Goal: Information Seeking & Learning: Find specific fact

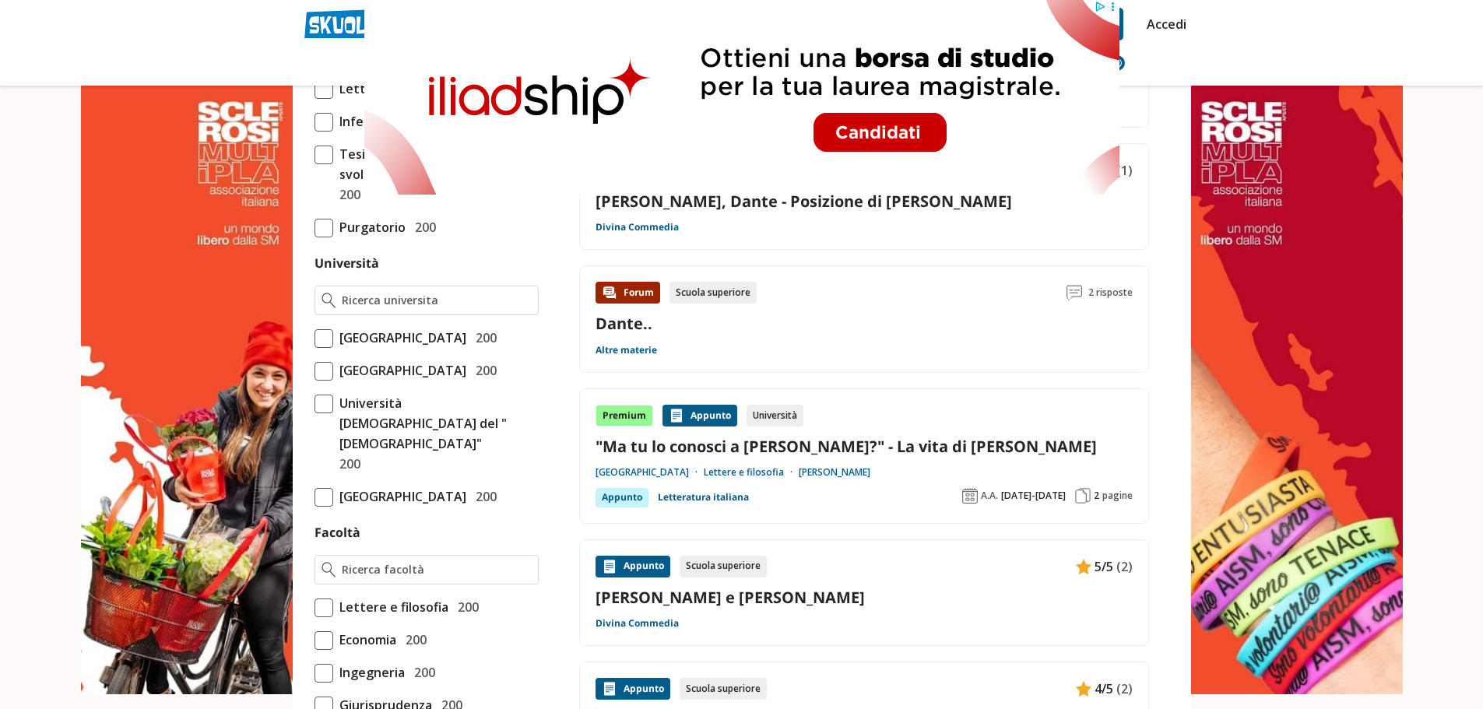
scroll to position [545, 0]
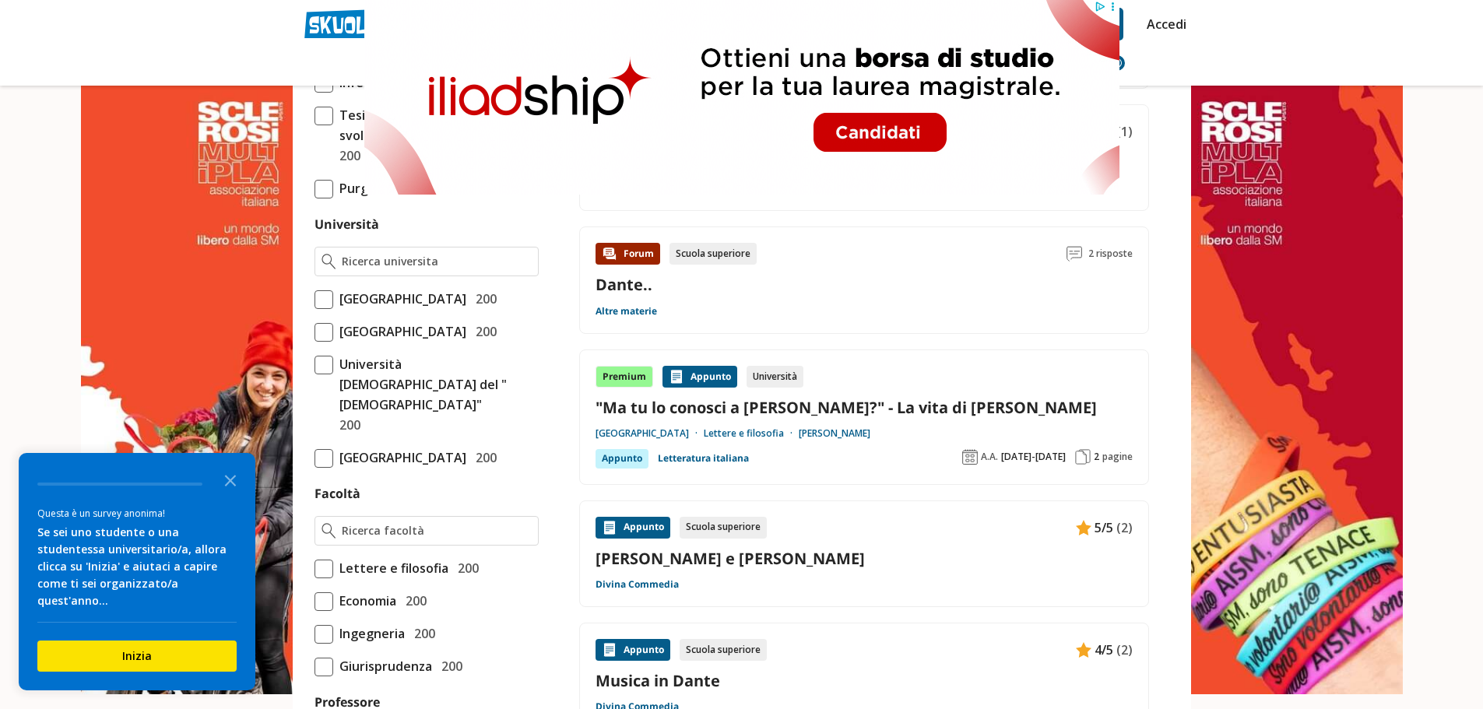
click at [884, 407] on link ""Ma tu lo conosci a Dante Alighieri?" - La vita di Dante" at bounding box center [863, 407] width 537 height 21
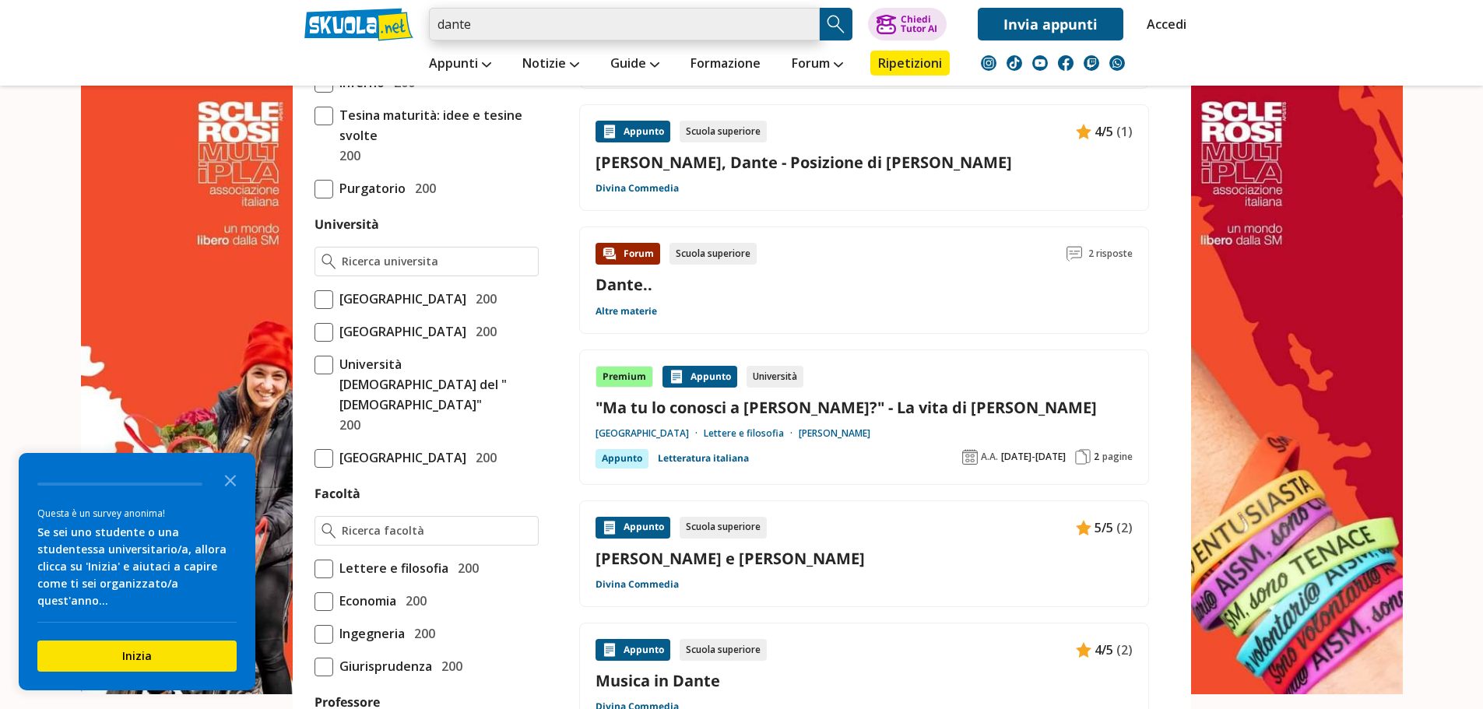
drag, startPoint x: 538, startPoint y: 21, endPoint x: 372, endPoint y: 28, distance: 165.9
click at [372, 28] on div "dante Trova un tutor esperto su questo argomento Chiedi Tutor AI Invia appunti" at bounding box center [742, 20] width 898 height 40
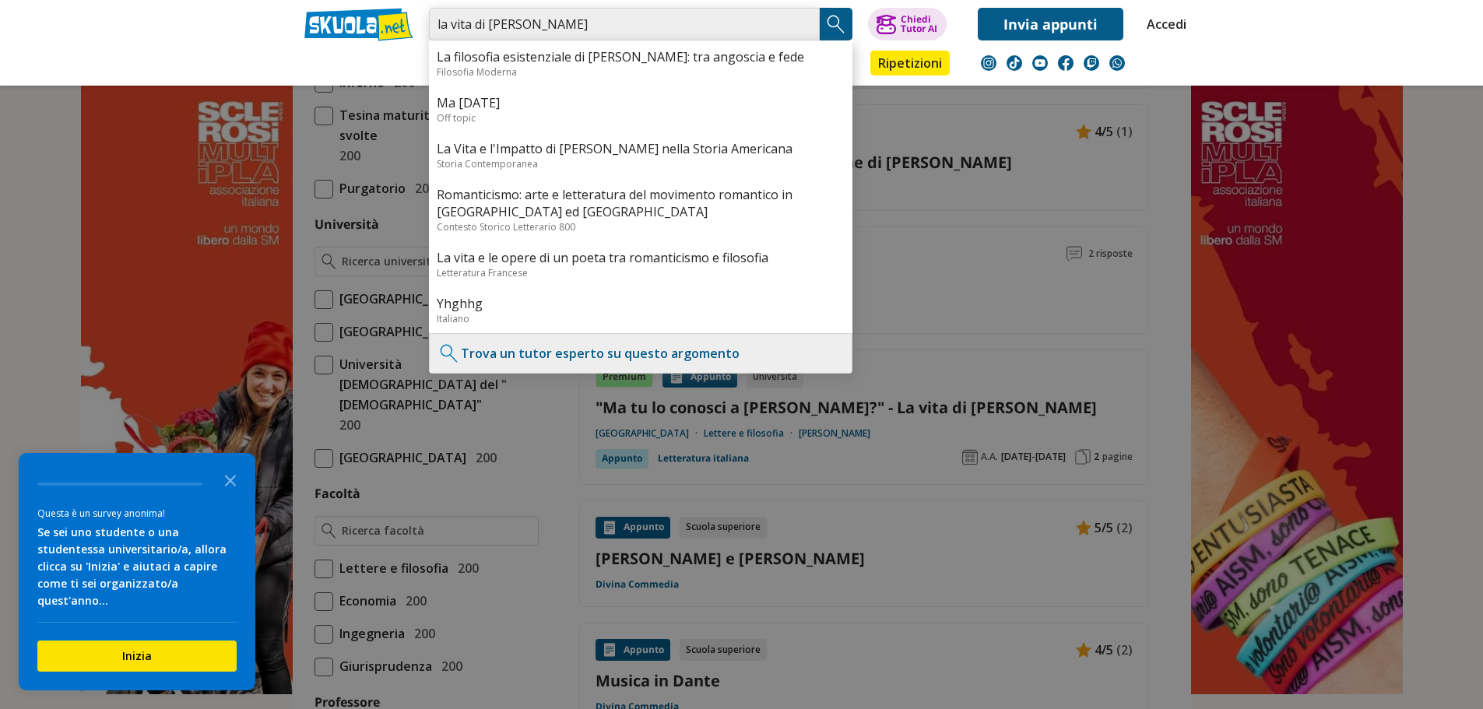
type input "la vita di dante alighieri"
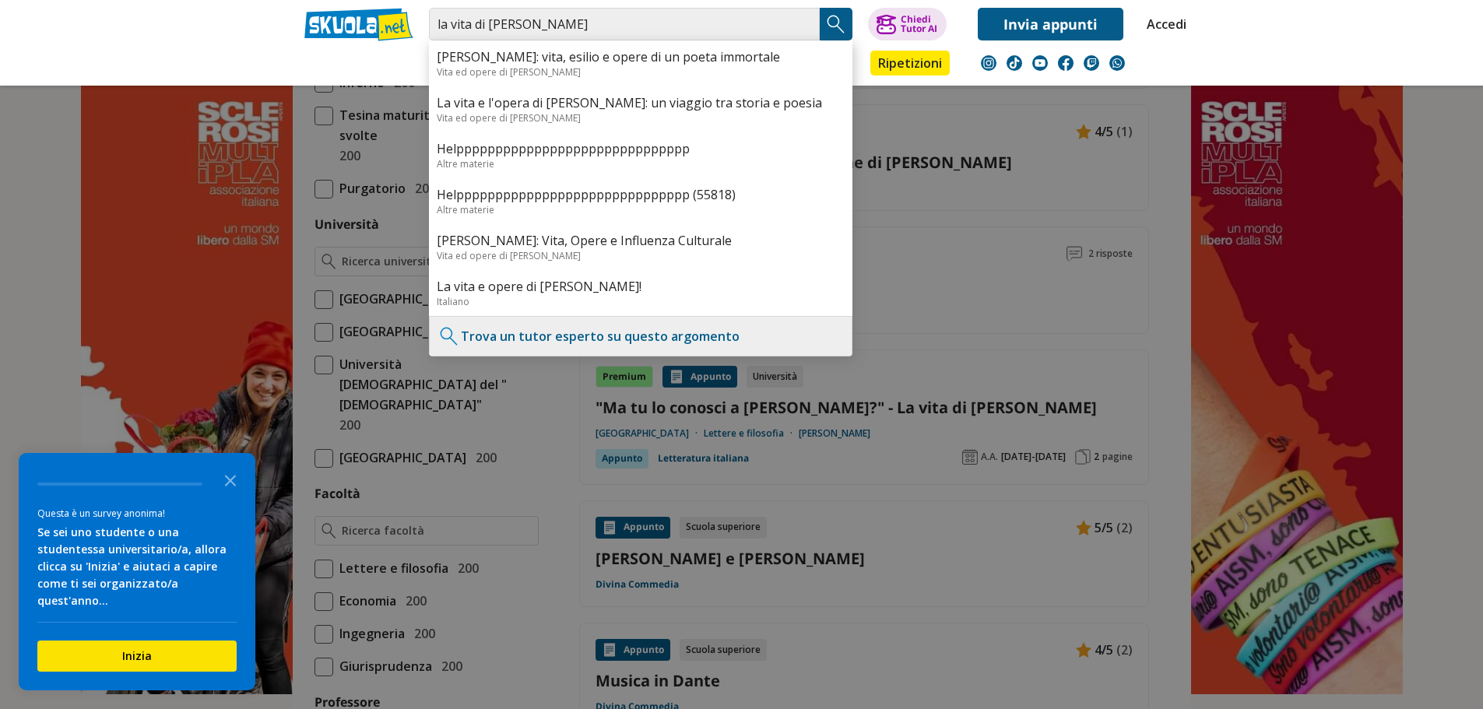
click at [840, 30] on img "Search Button" at bounding box center [835, 23] width 23 height 23
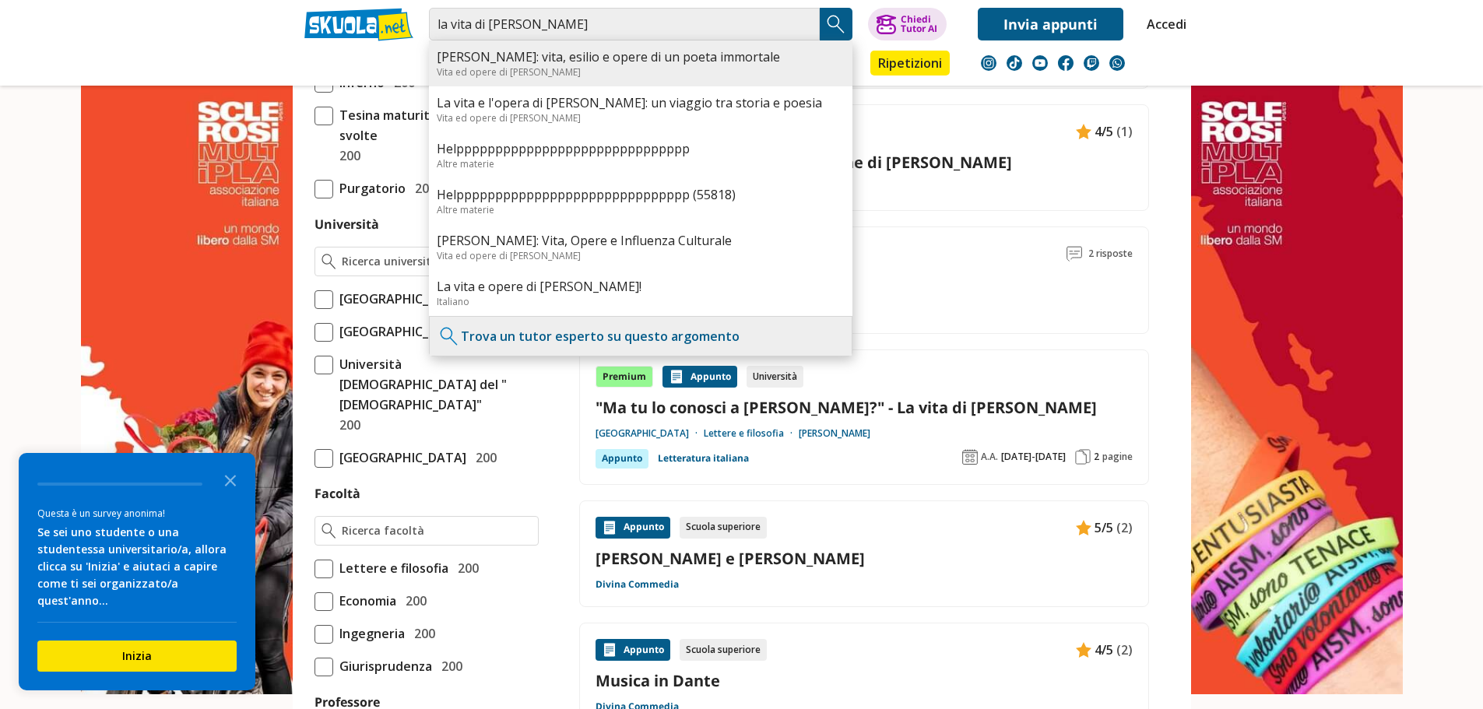
click at [634, 71] on div "Vita ed opere di Dante" at bounding box center [641, 71] width 408 height 13
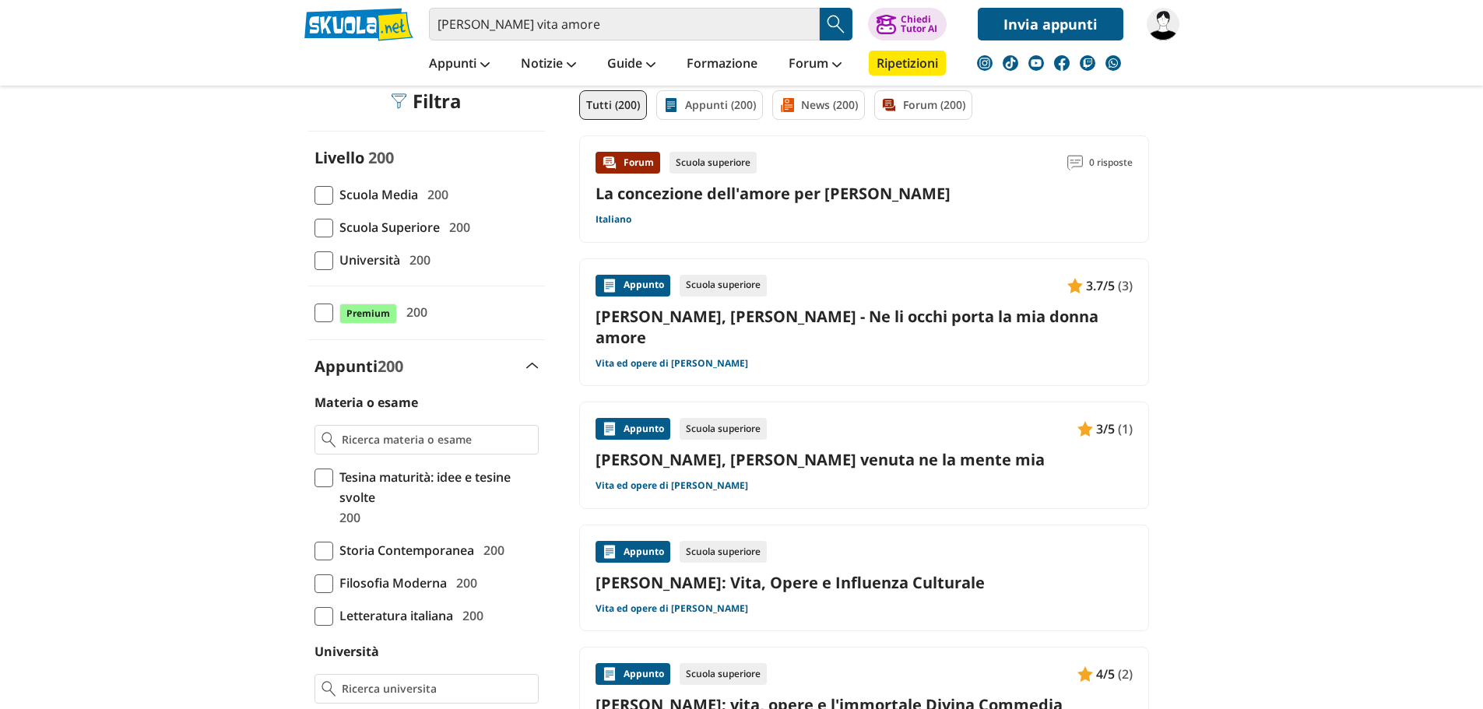
scroll to position [233, 0]
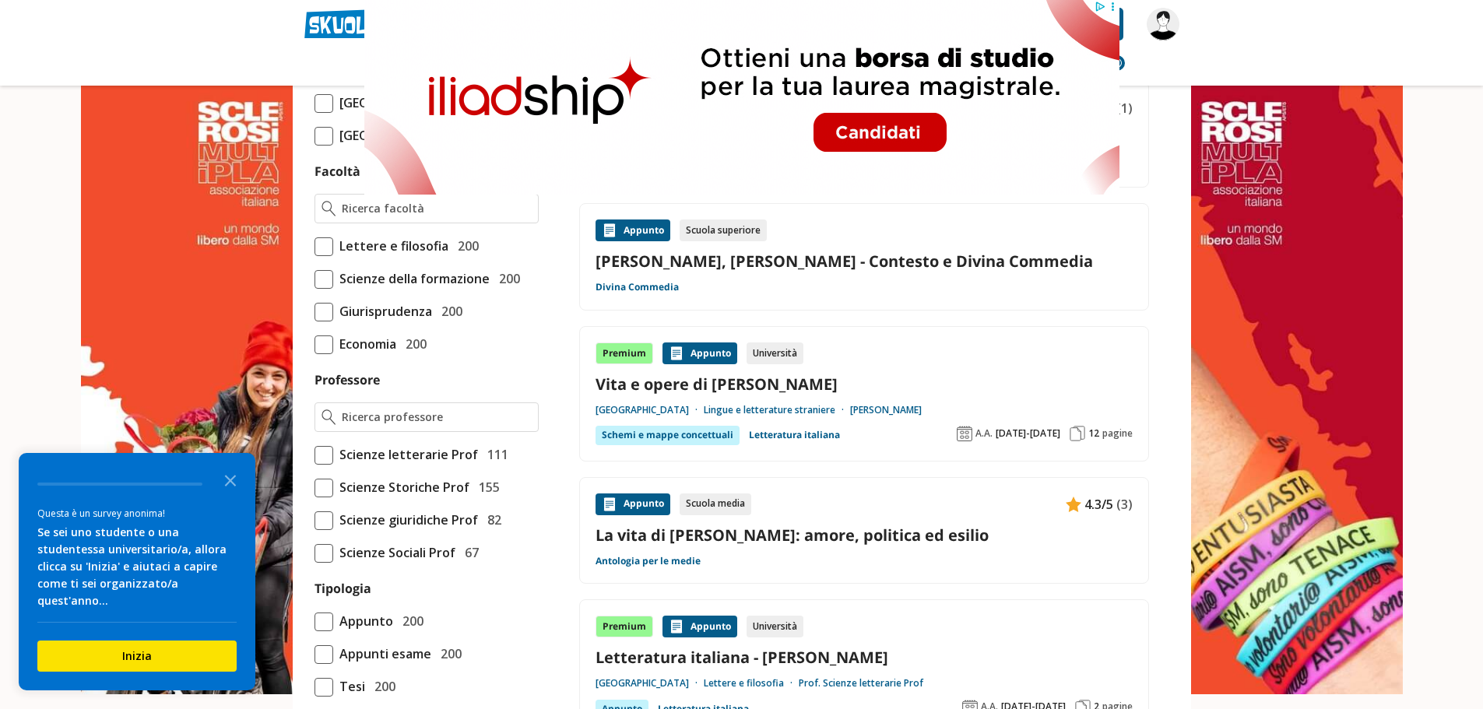
scroll to position [856, 0]
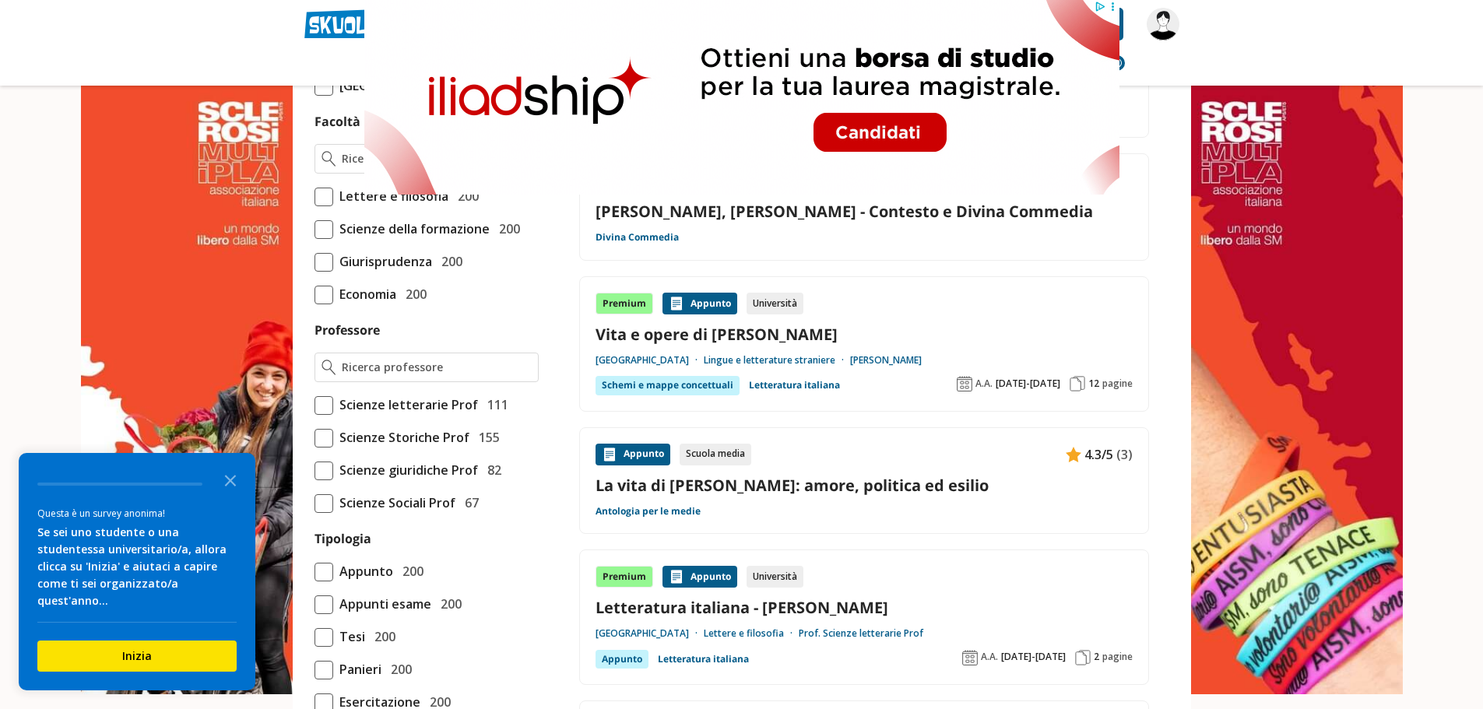
click at [925, 475] on link "La vita di Dante Alighieri: amore, politica ed esilio" at bounding box center [863, 485] width 537 height 21
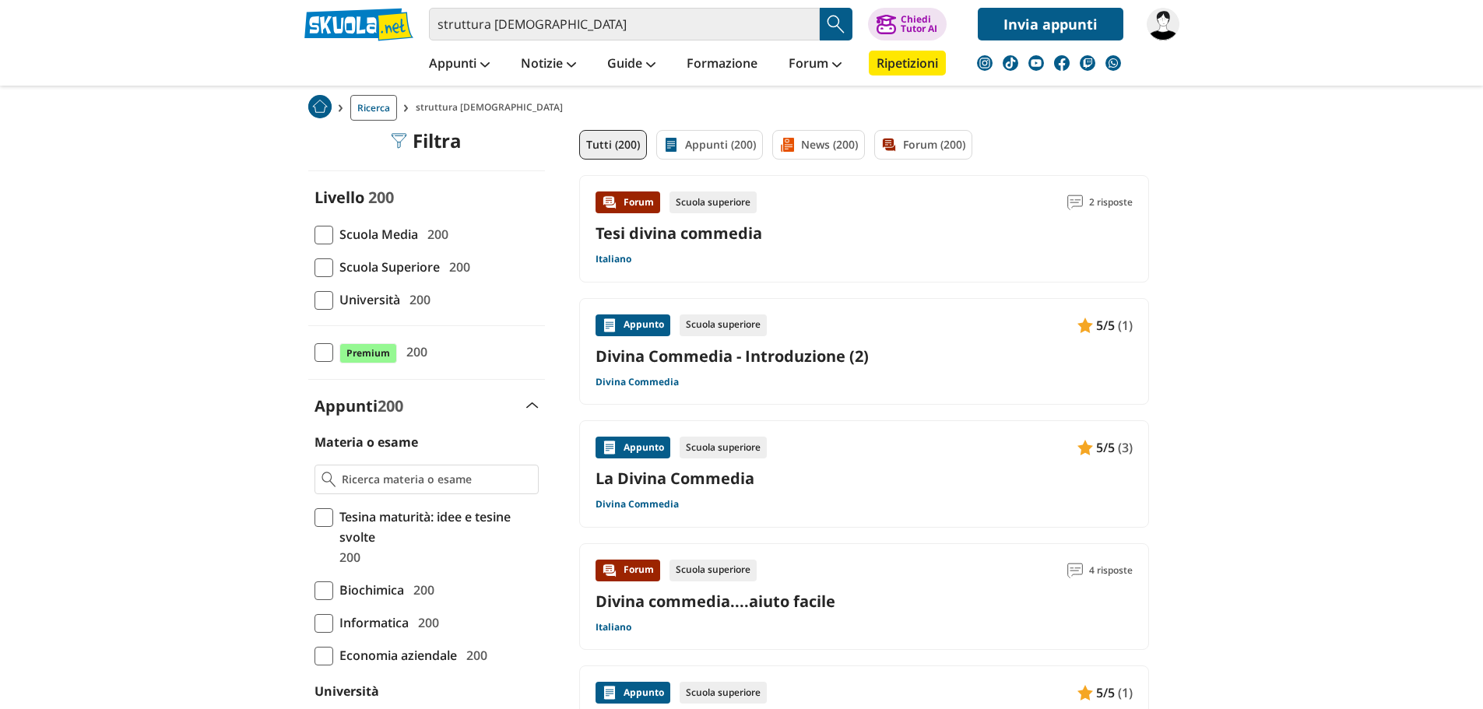
click at [798, 361] on link "Divina Commedia - Introduzione (2)" at bounding box center [863, 356] width 537 height 21
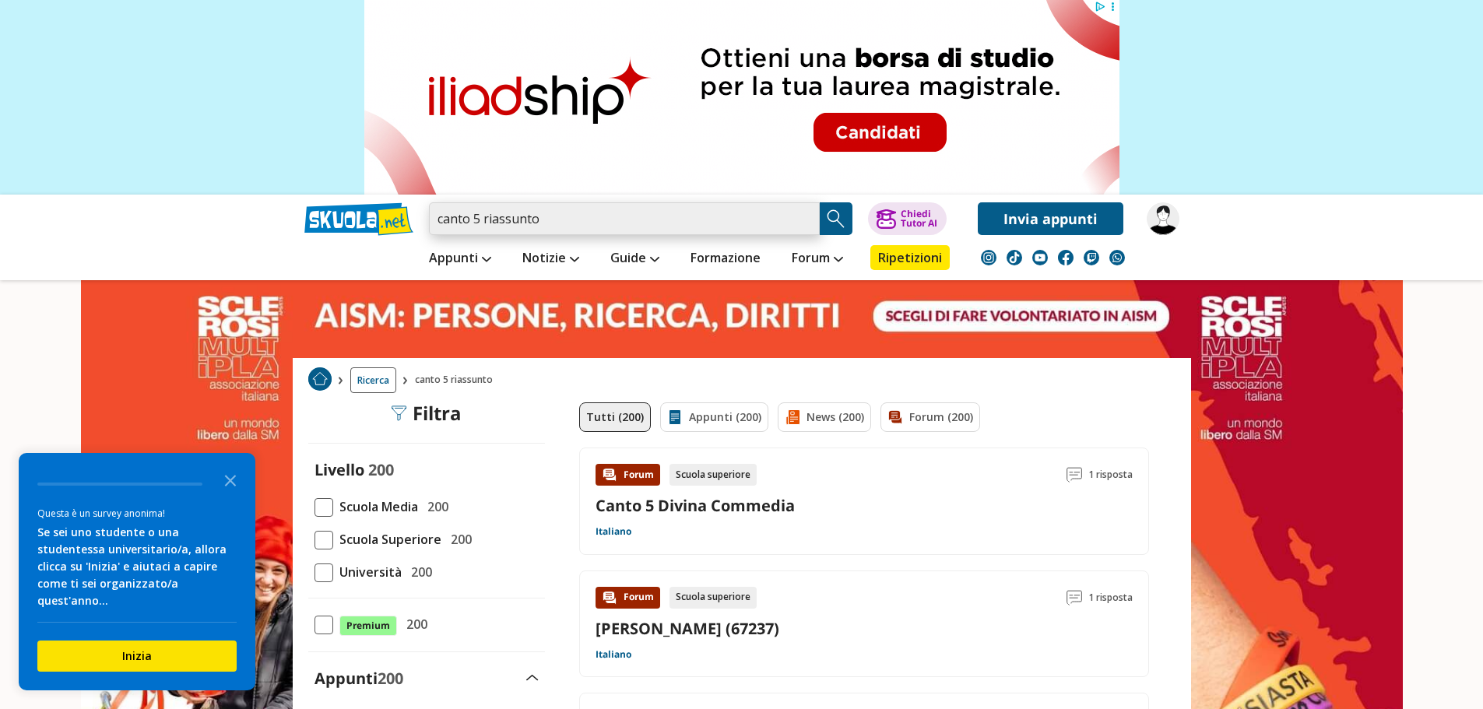
click at [481, 216] on input "canto 5 riassunto" at bounding box center [624, 218] width 391 height 33
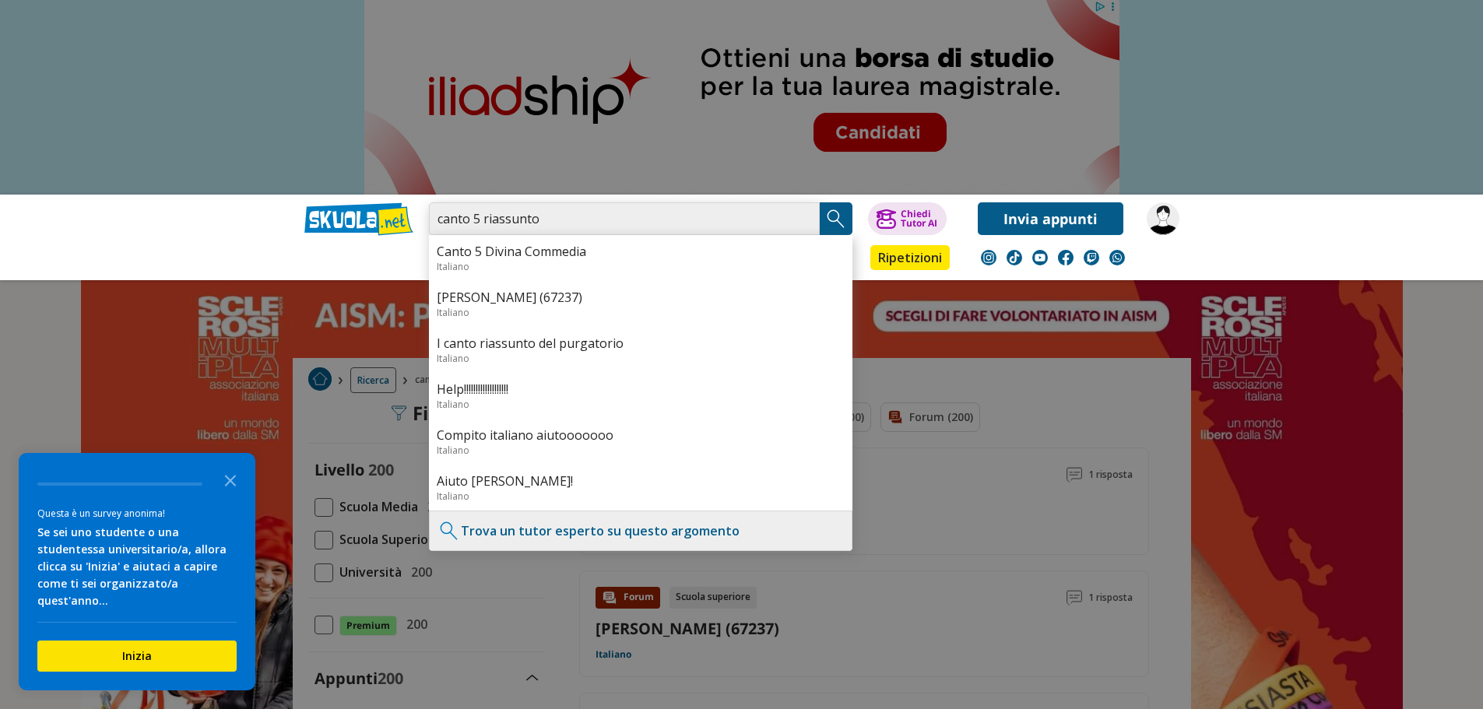
click at [493, 219] on input "canto 5 riassunto" at bounding box center [624, 218] width 391 height 33
click at [484, 217] on input "canto 5 riassunto" at bounding box center [624, 218] width 391 height 33
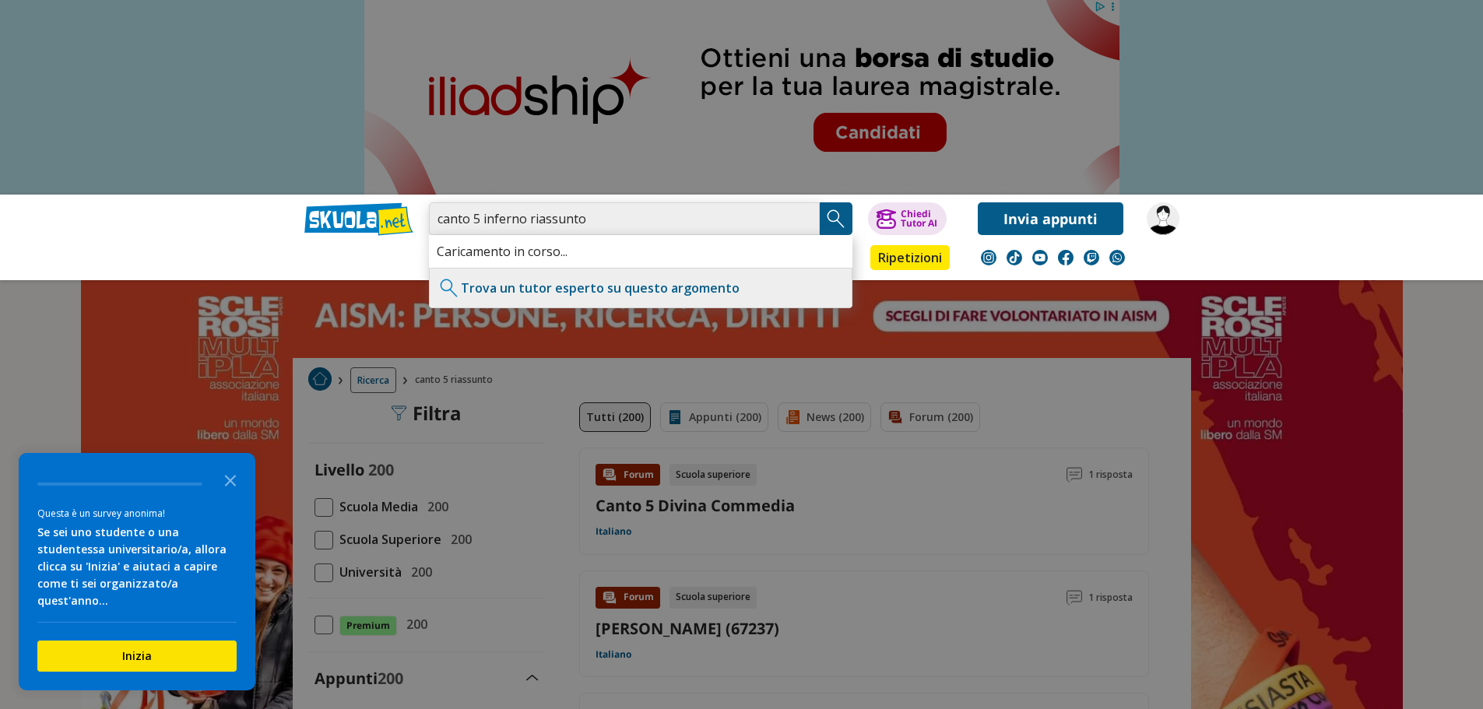
type input "canto 5 inferno riassunto"
click at [843, 226] on img "Search Button" at bounding box center [835, 218] width 23 height 23
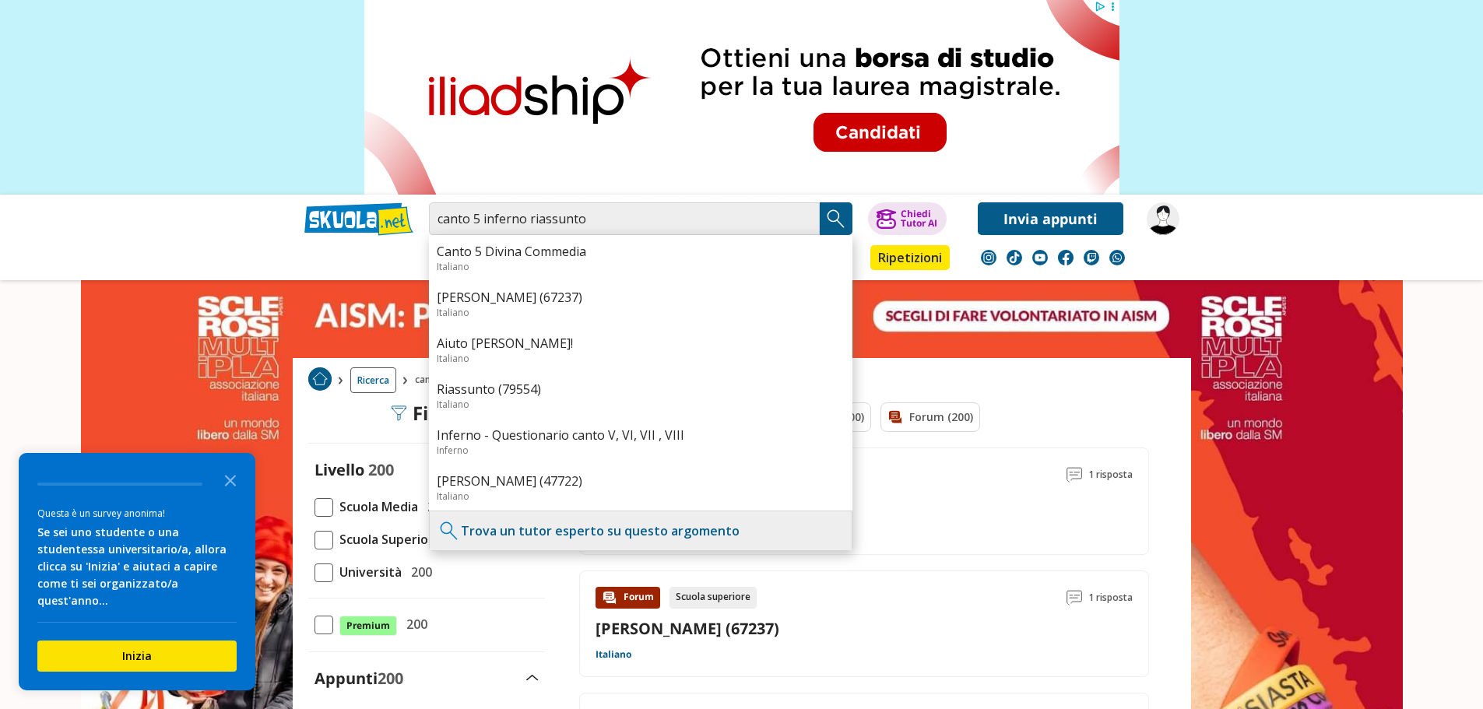
click at [836, 207] on img "Search Button" at bounding box center [835, 218] width 23 height 23
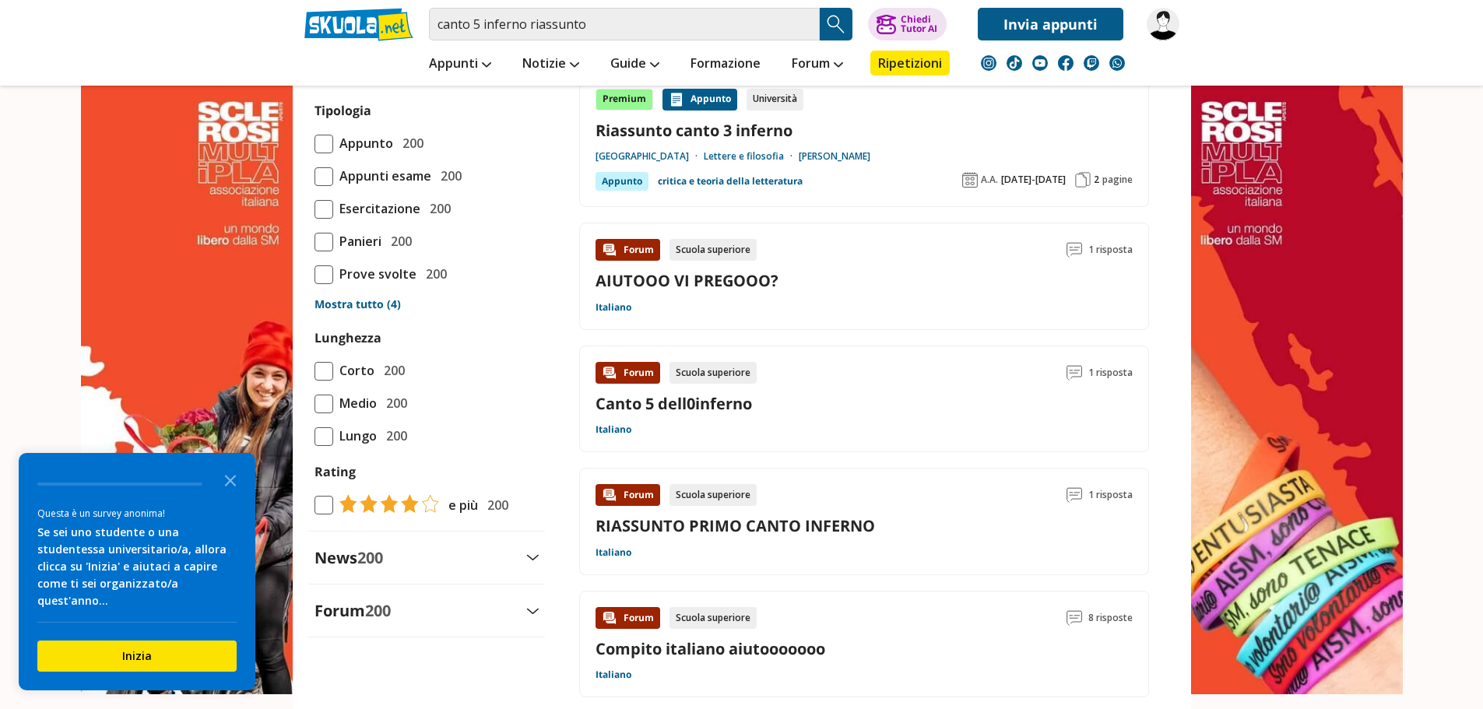
scroll to position [1245, 0]
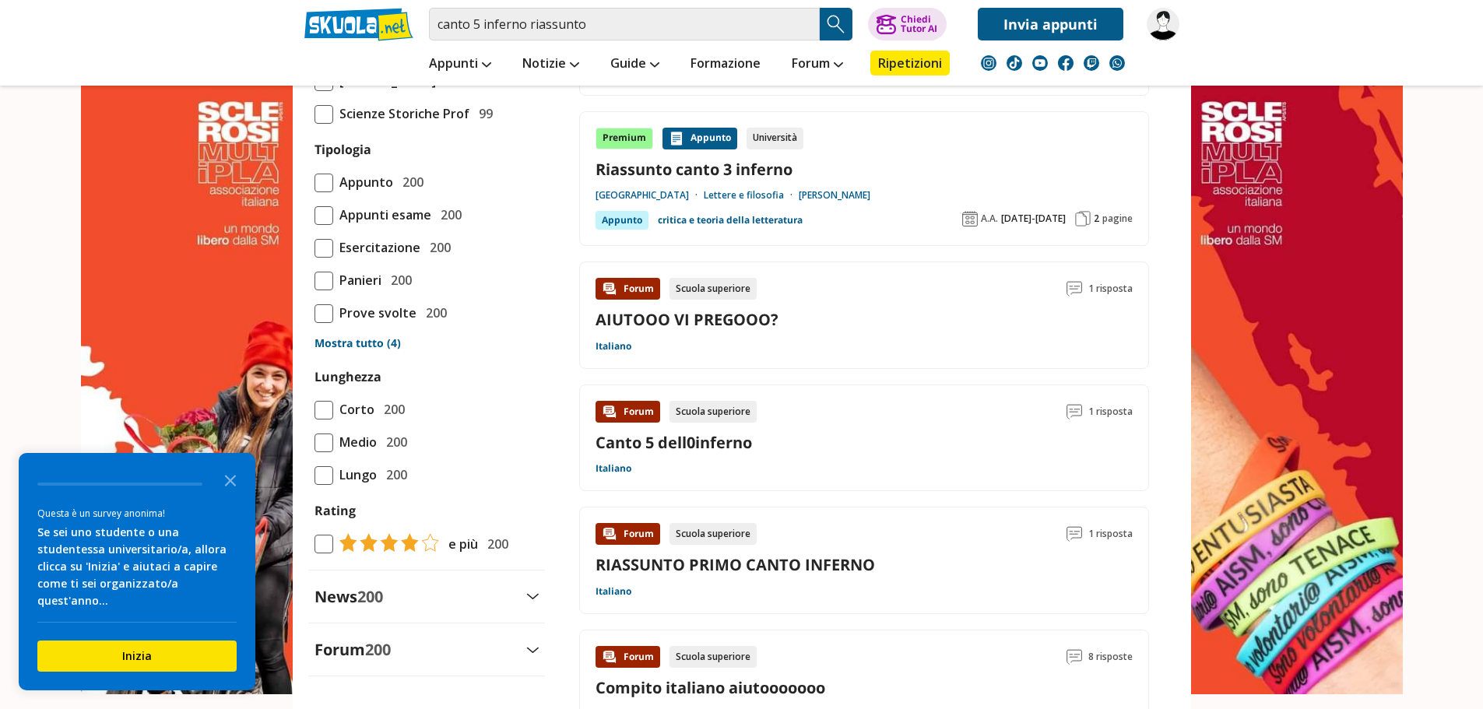
click at [700, 446] on link "Canto 5 dell0inferno" at bounding box center [673, 442] width 156 height 21
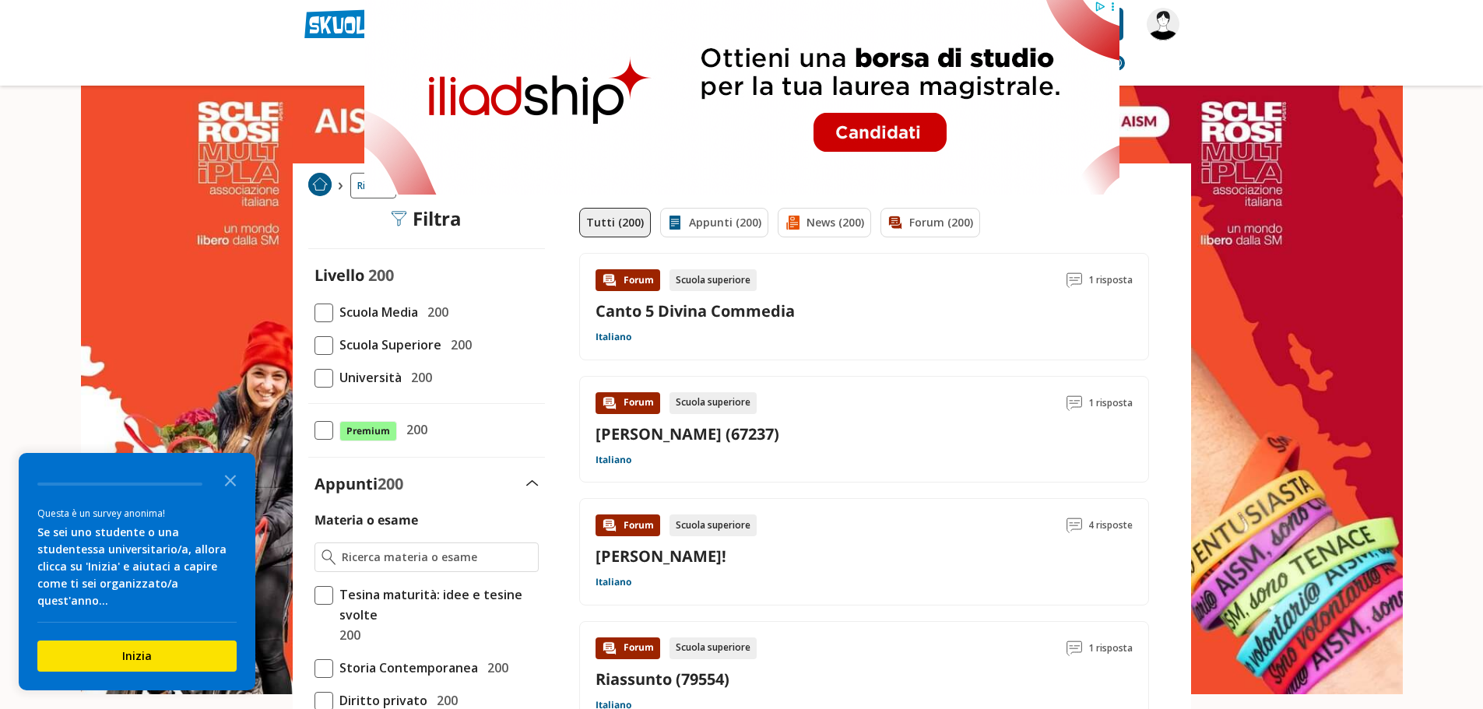
click at [650, 312] on link "Canto 5 Divina Commedia" at bounding box center [694, 310] width 199 height 21
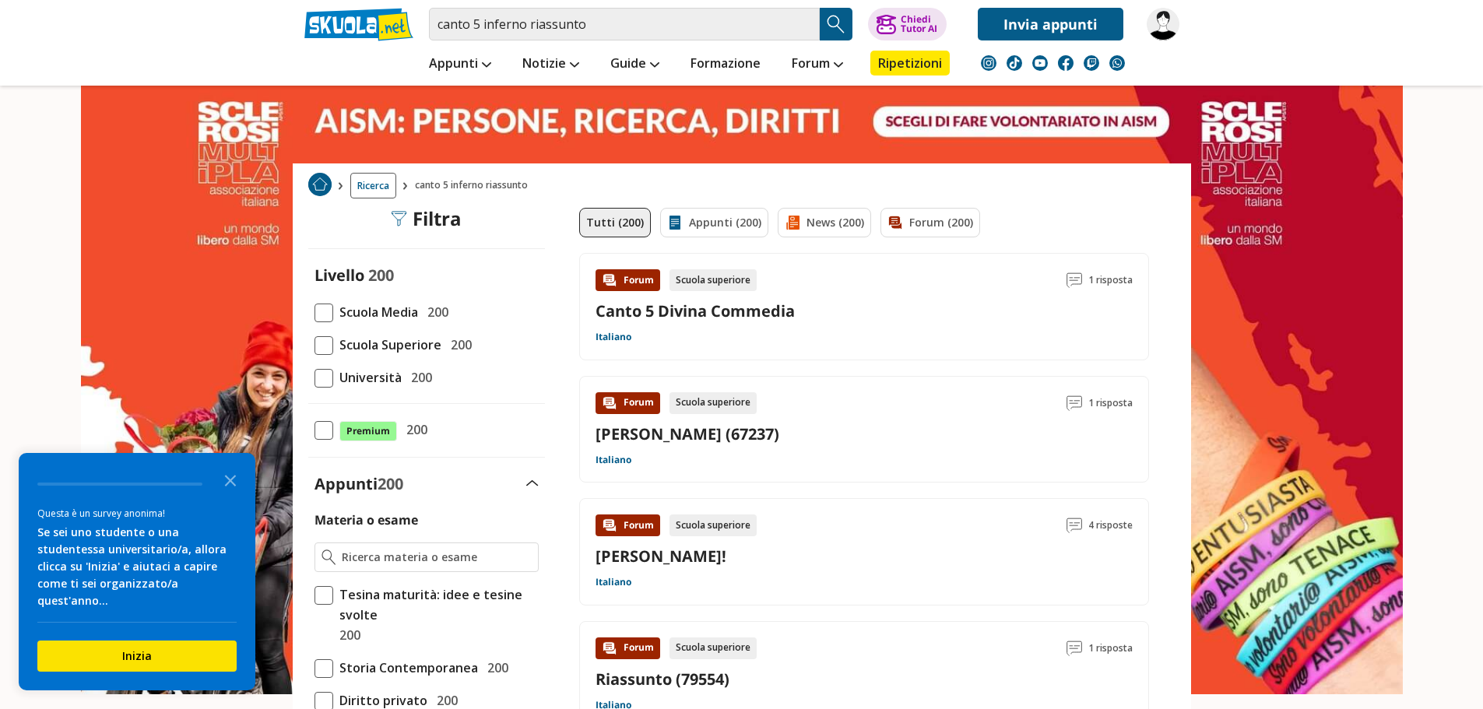
click at [325, 314] on span at bounding box center [323, 313] width 19 height 19
click at [314, 312] on input "Scuola Media 200" at bounding box center [314, 312] width 0 height 0
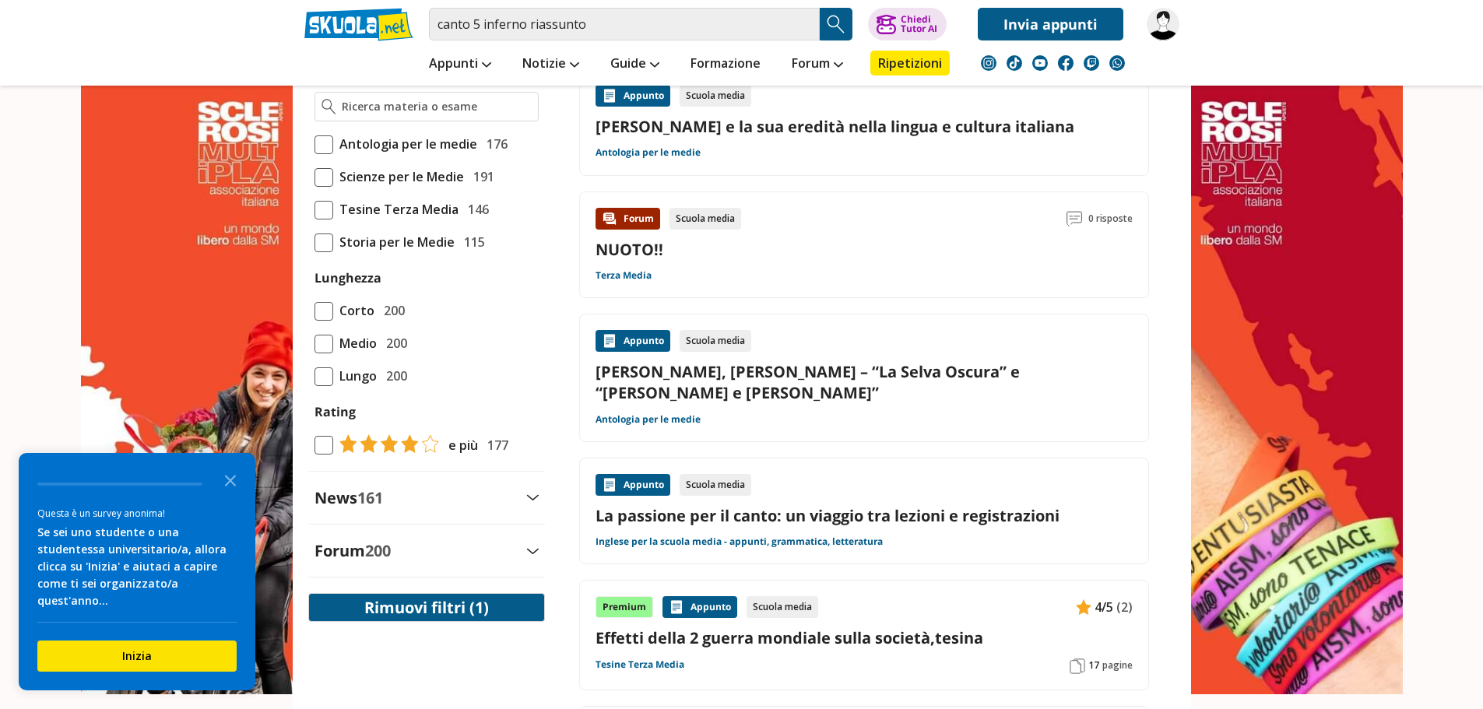
scroll to position [467, 0]
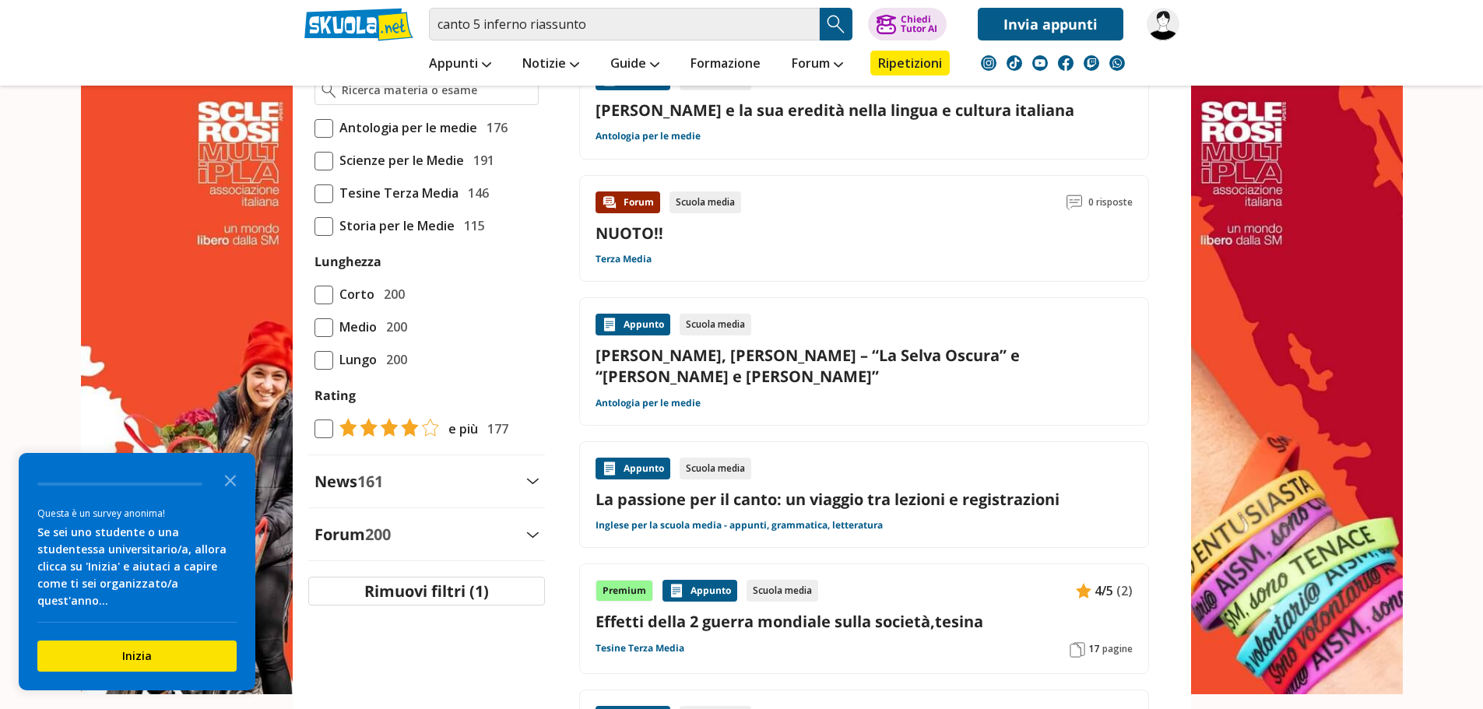
click at [531, 481] on img at bounding box center [532, 481] width 12 height 6
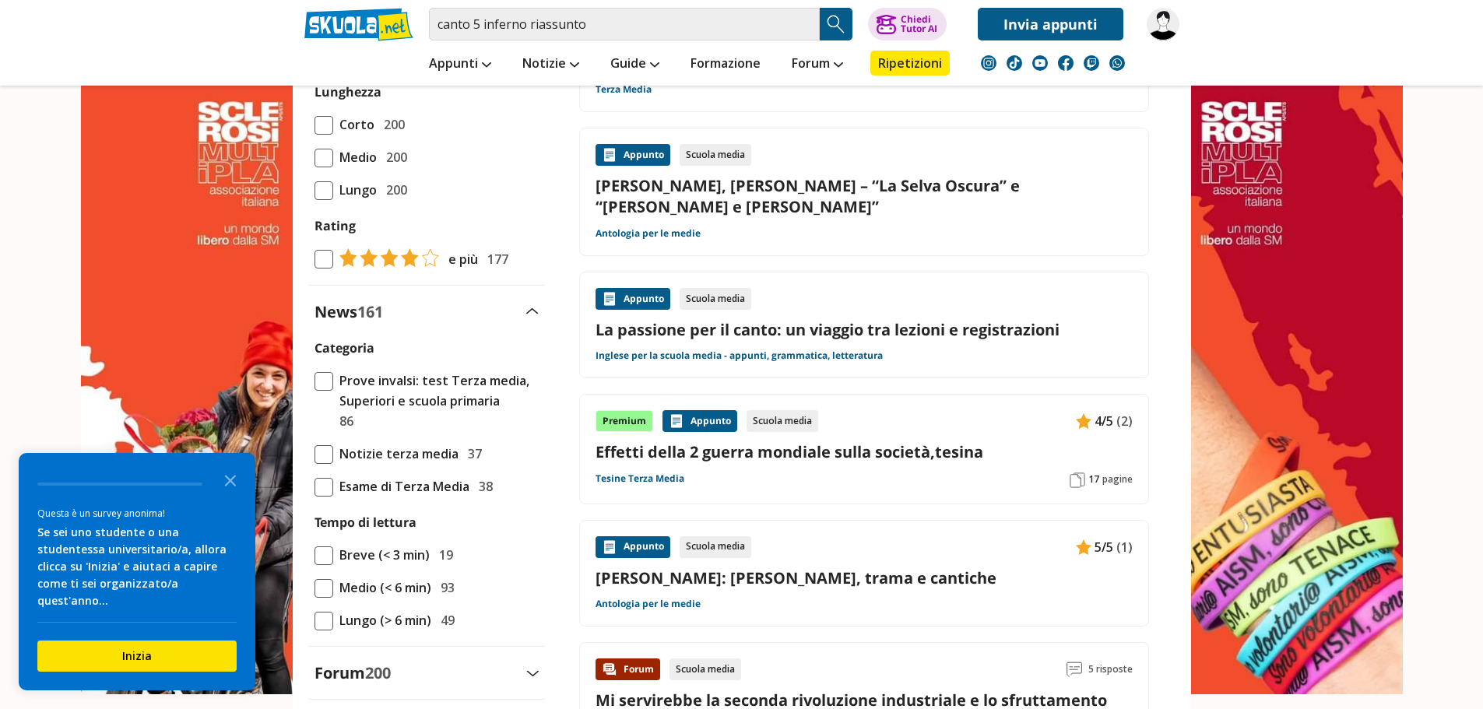
scroll to position [778, 0]
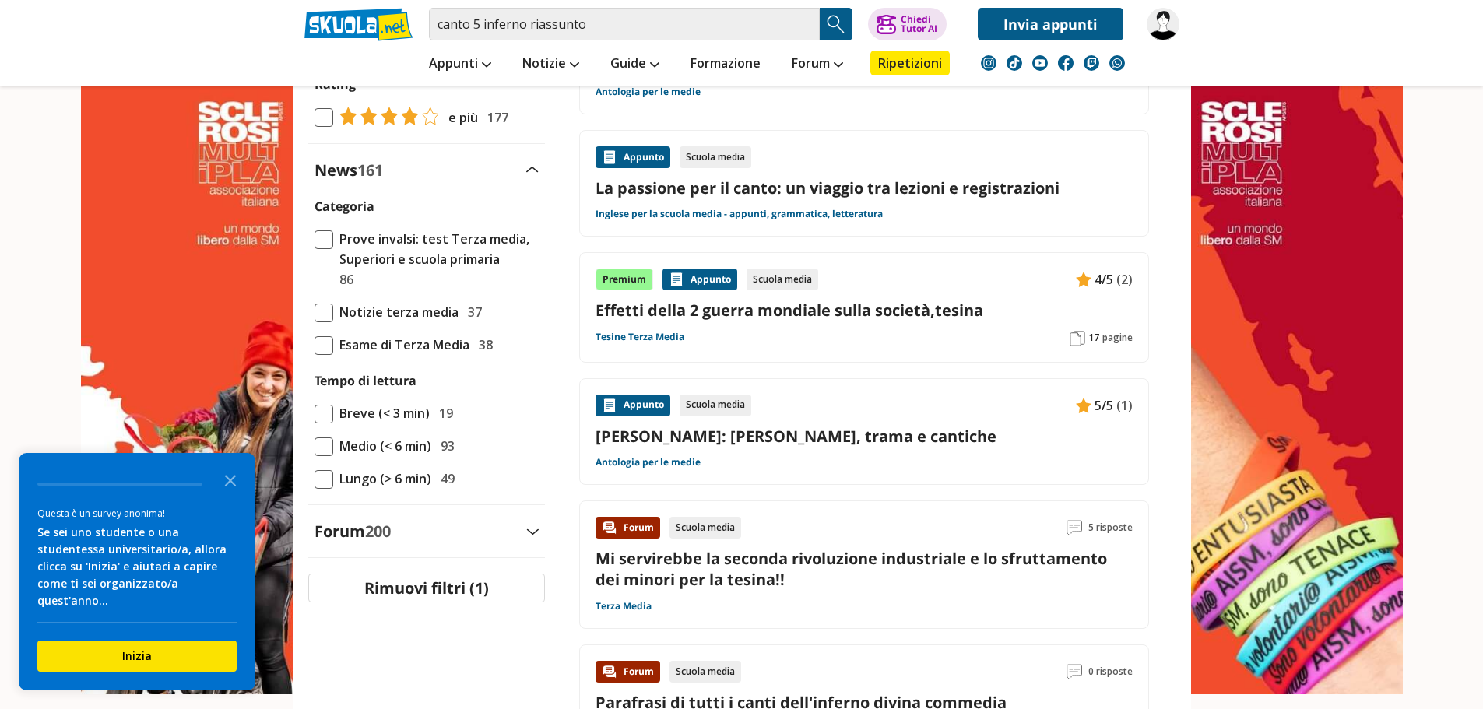
click at [538, 533] on img at bounding box center [532, 531] width 12 height 6
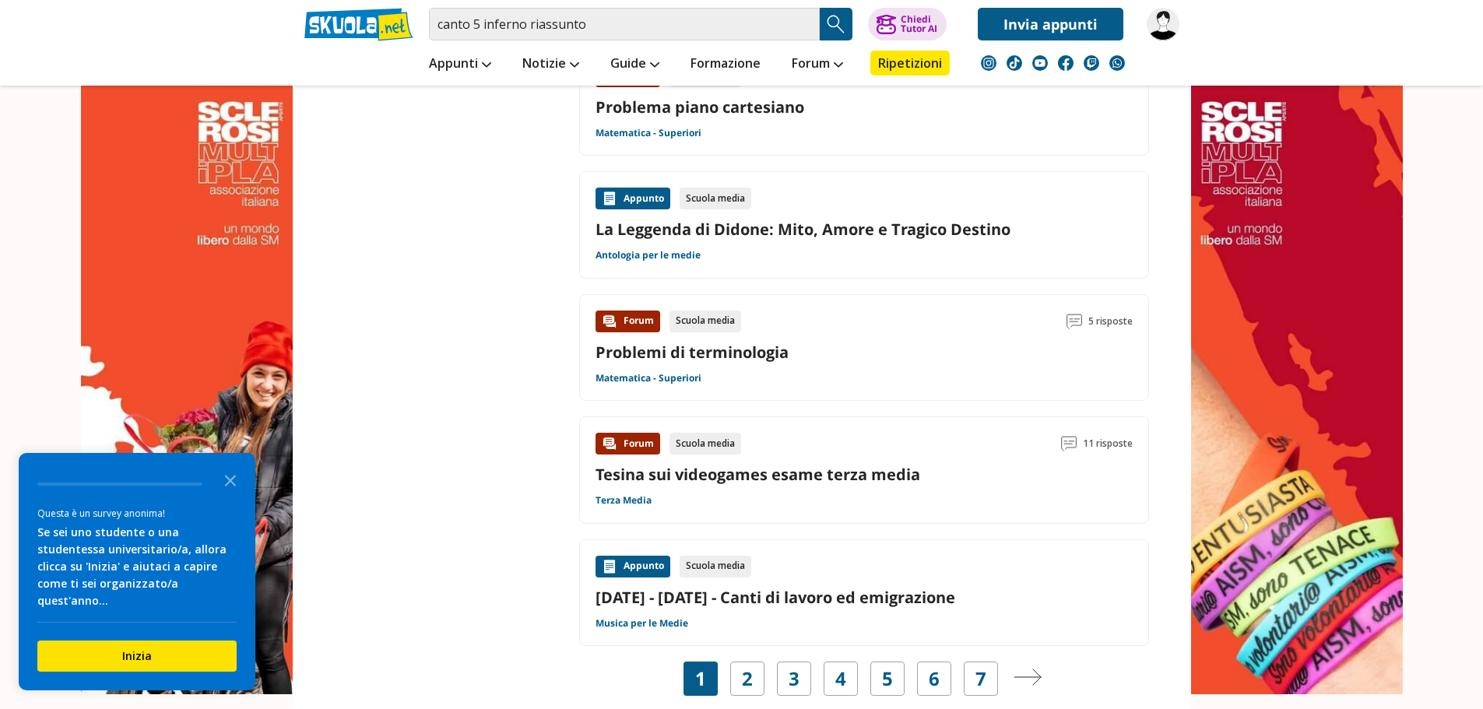
scroll to position [2179, 0]
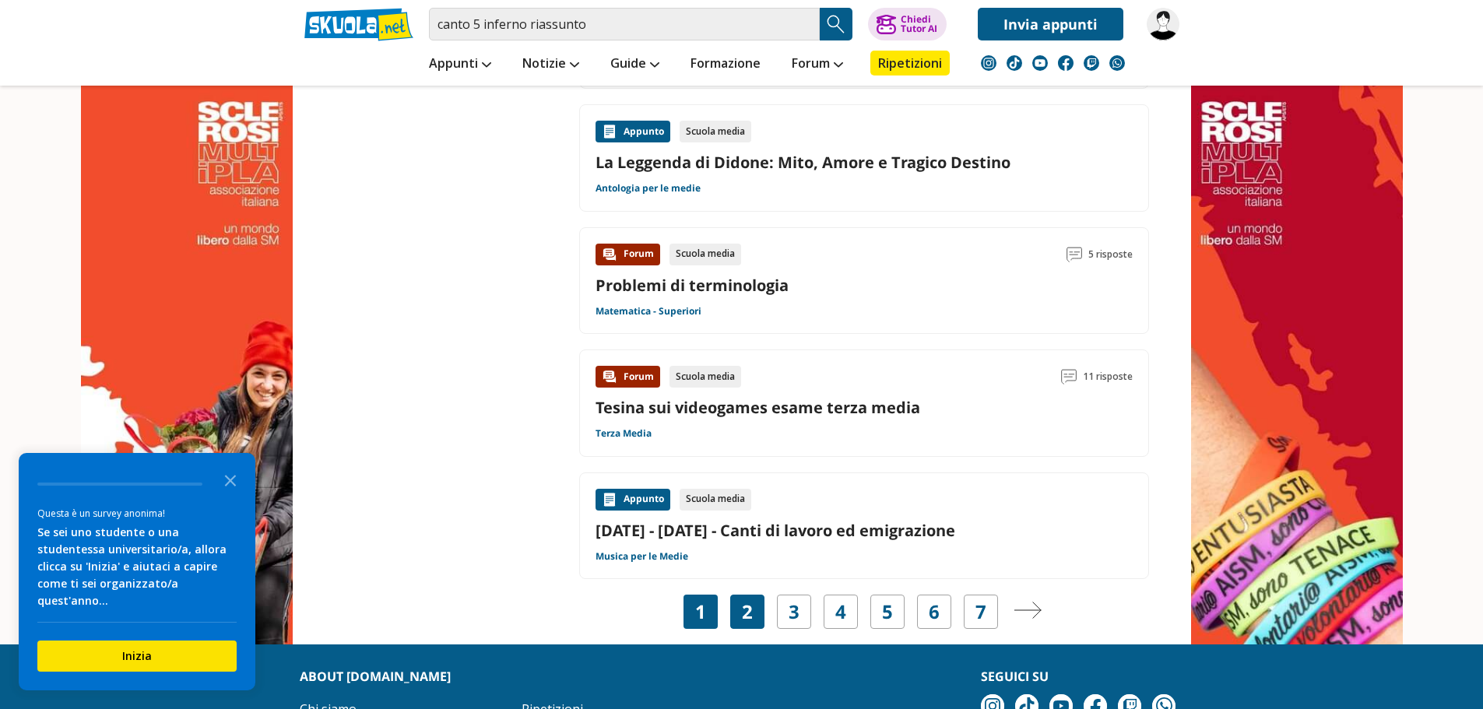
click at [763, 595] on div "2" at bounding box center [747, 612] width 34 height 34
click at [760, 595] on div "2" at bounding box center [747, 612] width 34 height 34
